Goal: Task Accomplishment & Management: Complete application form

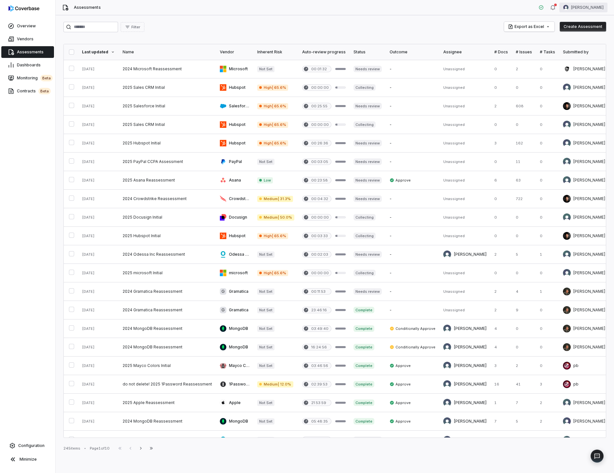
click at [577, 3] on html "Overview Vendors Assessments Dashboards Monitoring beta Contracts beta Configur…" at bounding box center [307, 236] width 614 height 473
click at [566, 58] on div "Log out" at bounding box center [580, 60] width 50 height 10
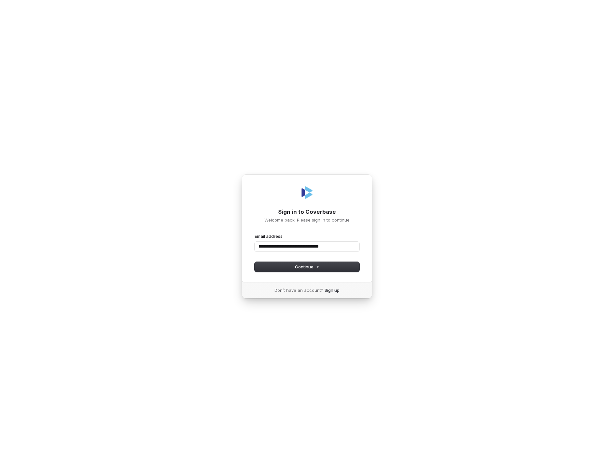
type input "**********"
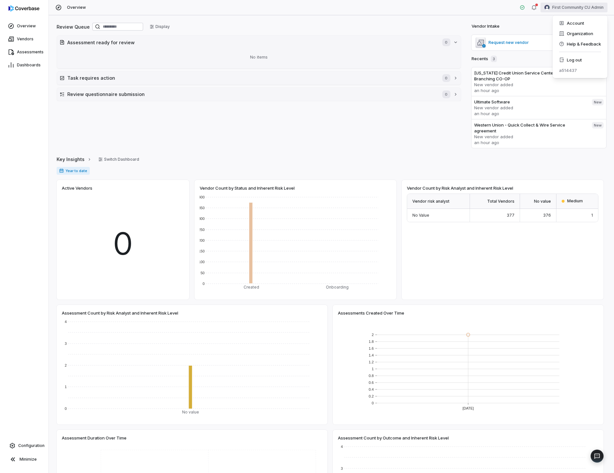
click at [587, 6] on html "Overview Vendors Assessments Dashboards Configuration Minimize Overview First C…" at bounding box center [307, 236] width 614 height 473
click at [567, 62] on div "Log out" at bounding box center [580, 60] width 50 height 10
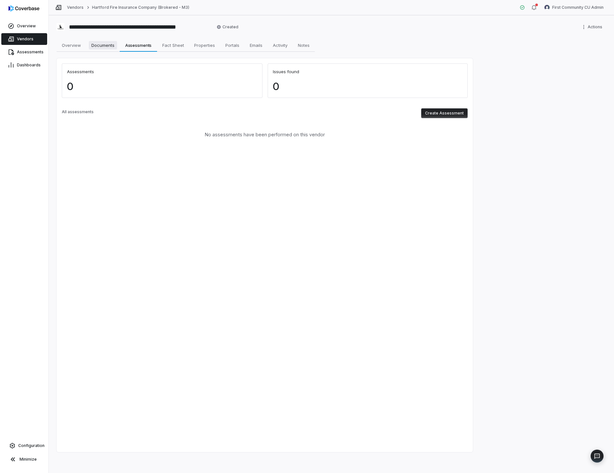
click at [105, 42] on span "Documents" at bounding box center [103, 45] width 28 height 8
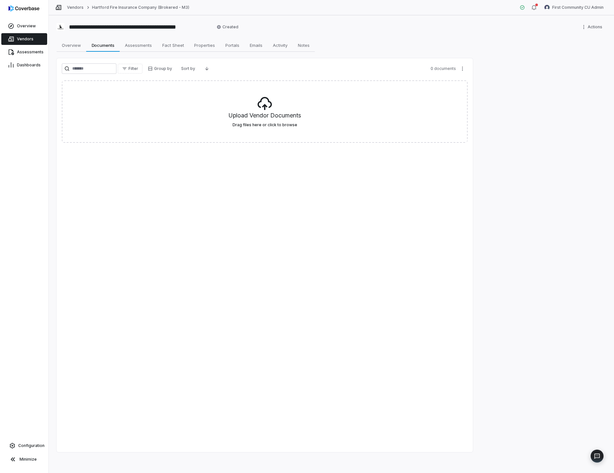
click at [242, 223] on div "Filter Group by Sort by 0 documents Upload Vendor Documents Drag files here or …" at bounding box center [265, 255] width 416 height 394
click at [137, 42] on span "Assessments" at bounding box center [138, 45] width 32 height 8
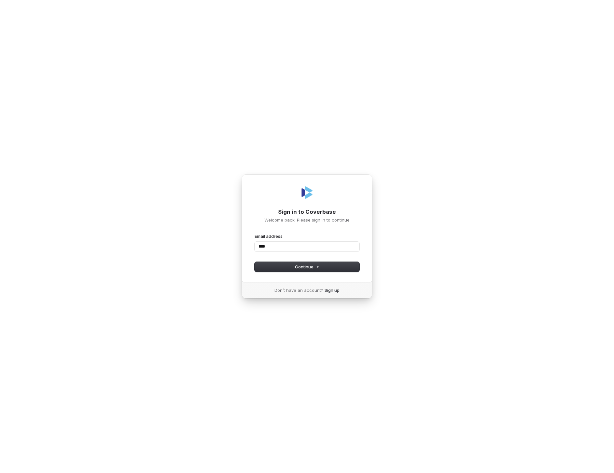
click at [255, 233] on button "submit" at bounding box center [255, 233] width 0 height 0
type input "**********"
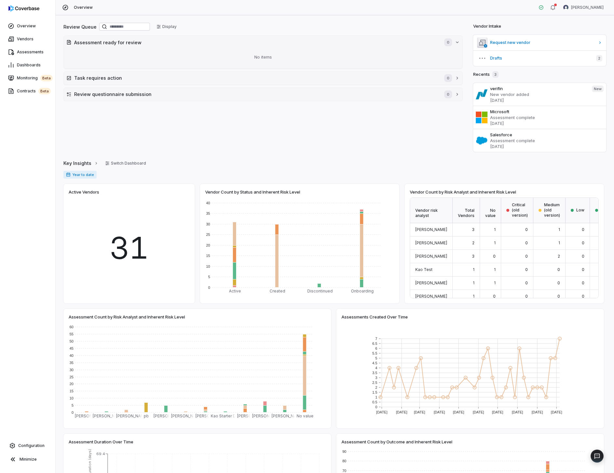
click at [26, 45] on div "Vendors" at bounding box center [27, 39] width 55 height 13
click at [23, 52] on span "Assessments" at bounding box center [30, 51] width 27 height 5
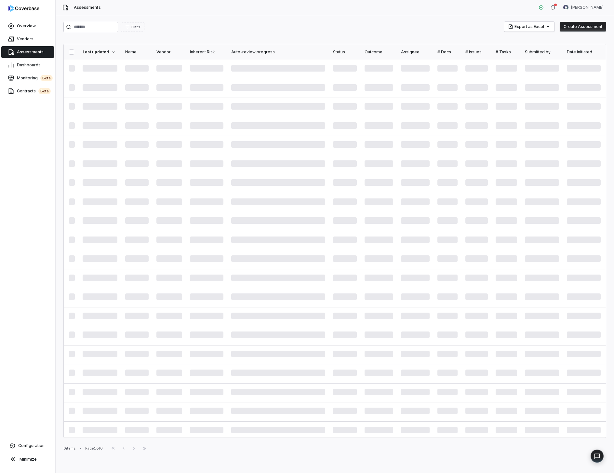
click at [242, 37] on div "Filter Export as Excel Create Assessment Last updated Name Vendor Inherent Risk…" at bounding box center [335, 244] width 558 height 458
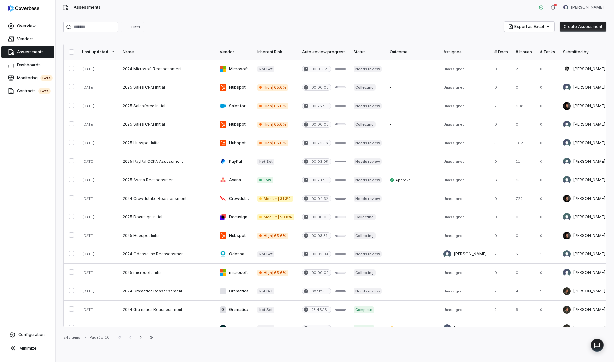
click at [593, 28] on button "Create Assessment" at bounding box center [583, 27] width 47 height 10
